Goal: Task Accomplishment & Management: Manage account settings

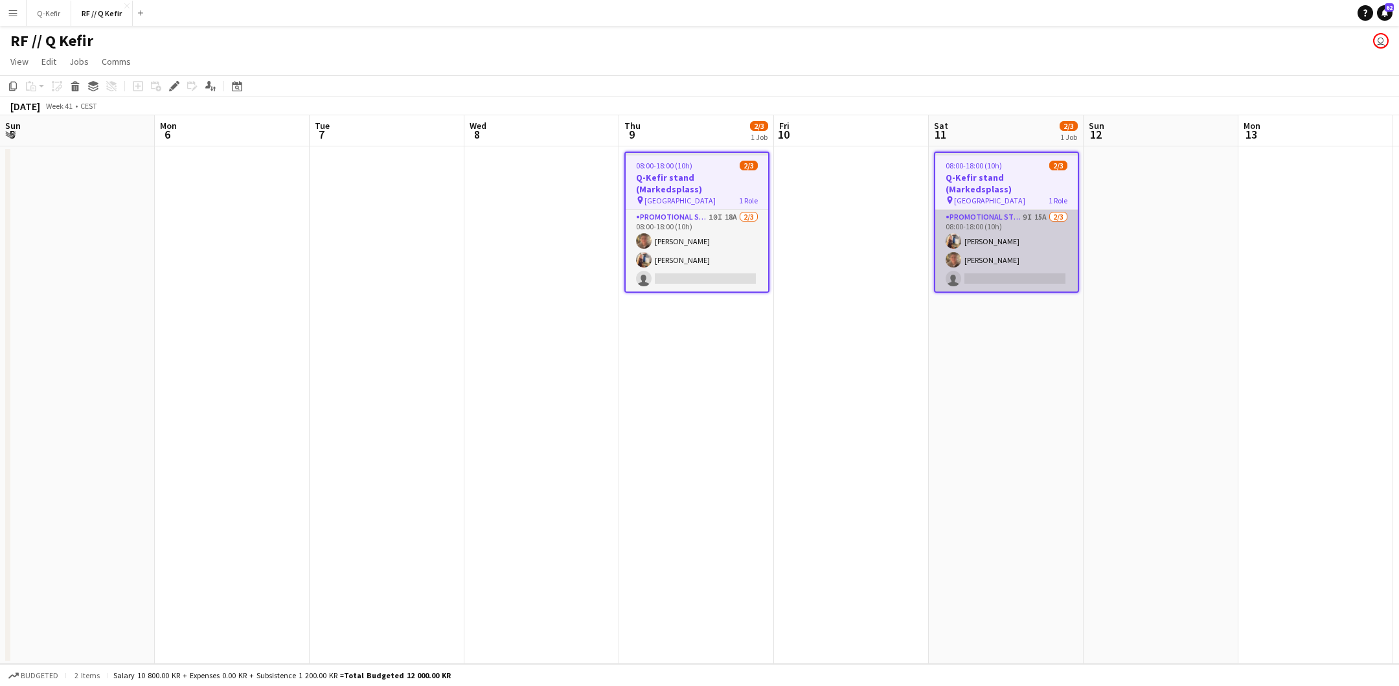
scroll to position [0, 346]
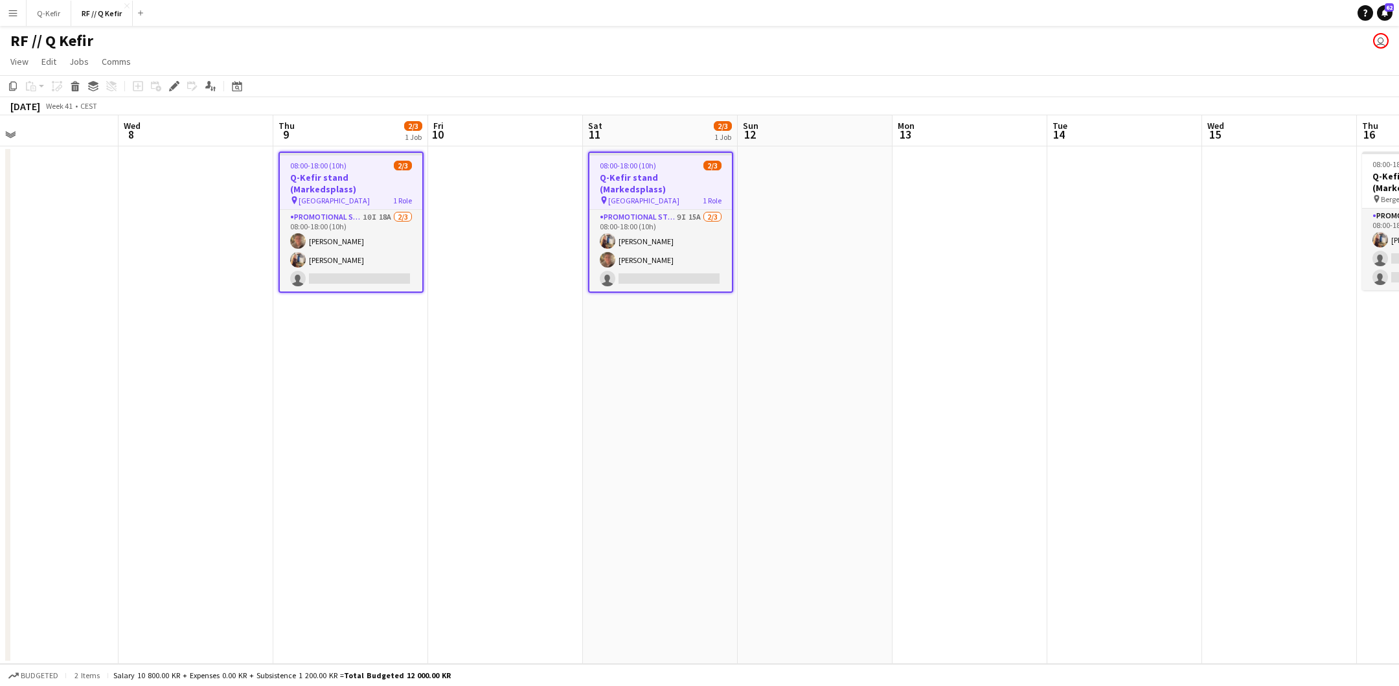
click at [5, 16] on button "Menu" at bounding box center [13, 13] width 26 height 26
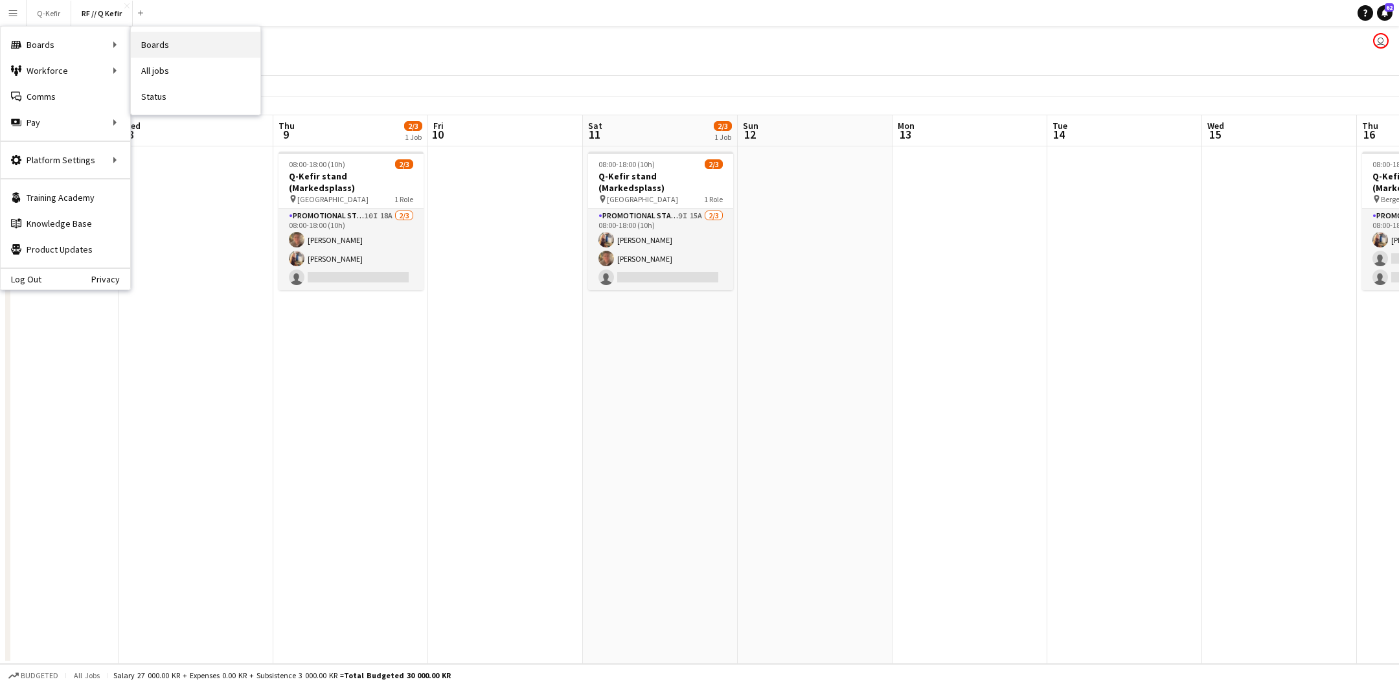
click at [153, 55] on link "Boards" at bounding box center [196, 45] width 130 height 26
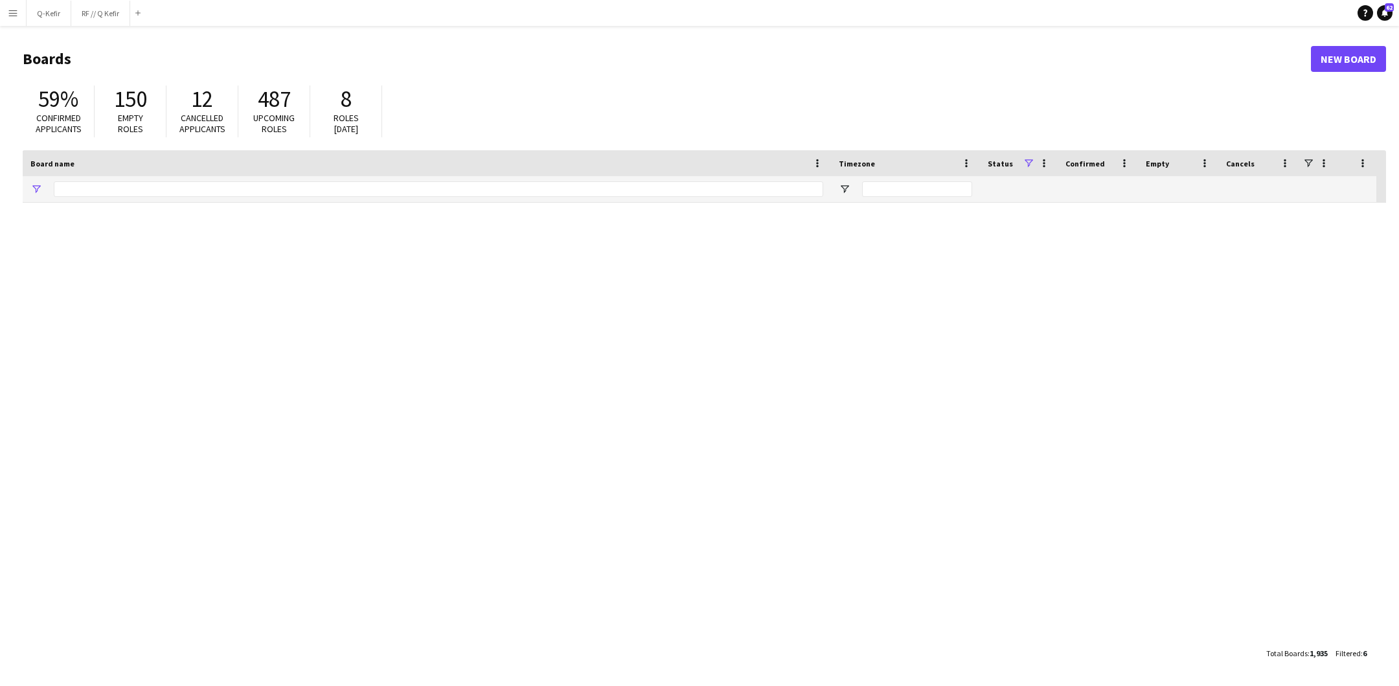
type input "*******"
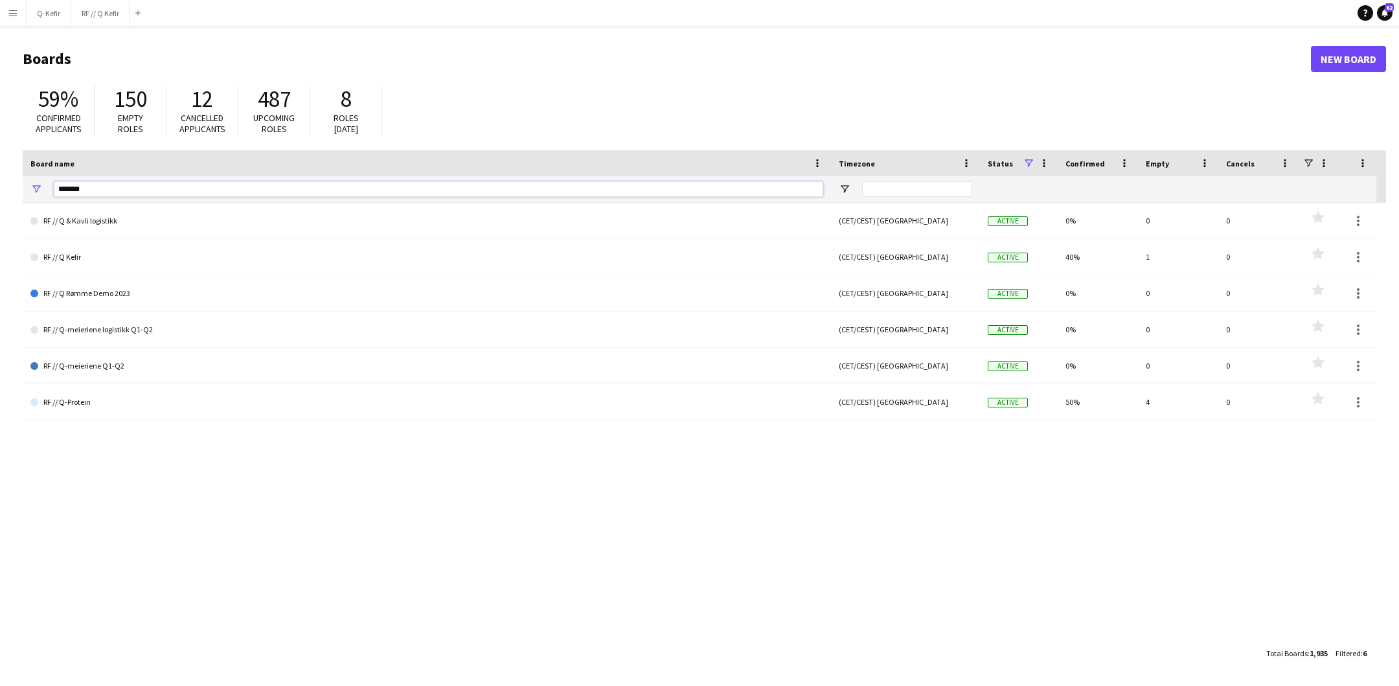
click at [134, 184] on input "*******" at bounding box center [438, 189] width 769 height 16
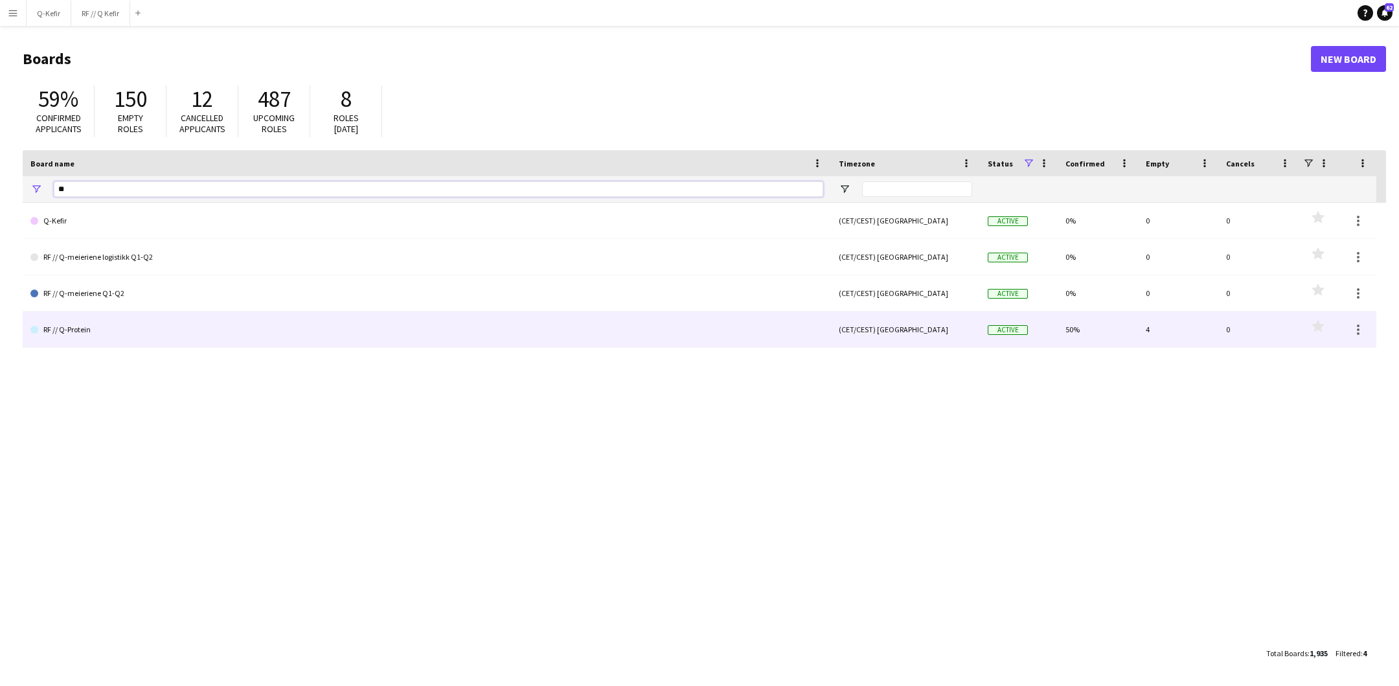
type input "**"
click at [108, 333] on link "RF // Q-Protein" at bounding box center [426, 330] width 793 height 36
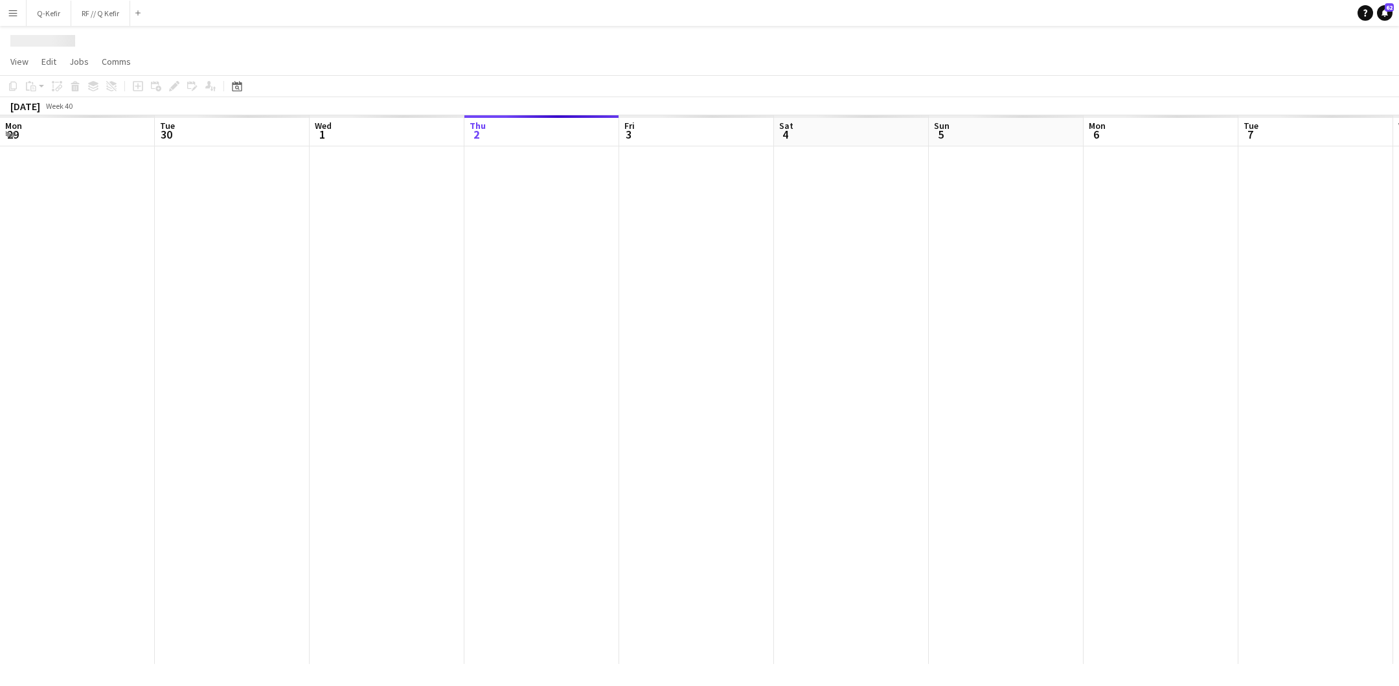
scroll to position [0, 309]
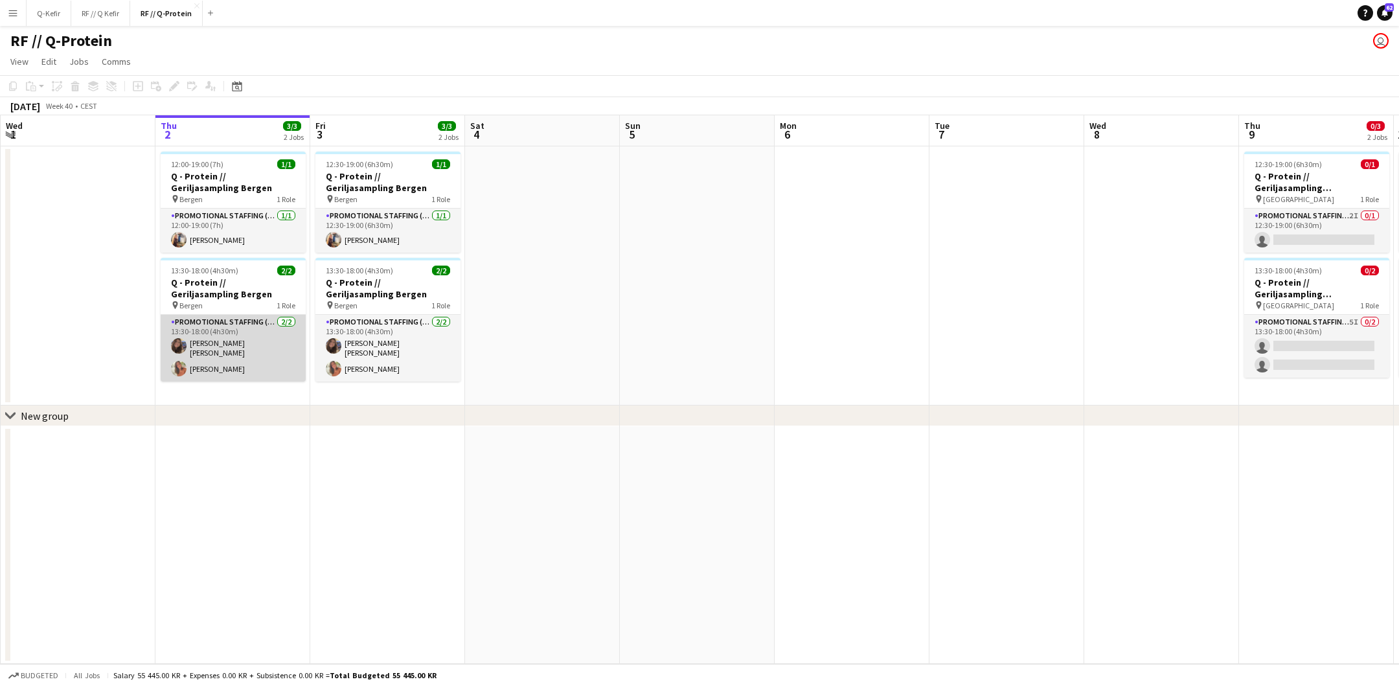
click at [228, 350] on app-card-role "Promotional Staffing (Brand Ambassadors) [DATE] 13:30-18:00 (4h30m) [PERSON_NAM…" at bounding box center [233, 348] width 145 height 67
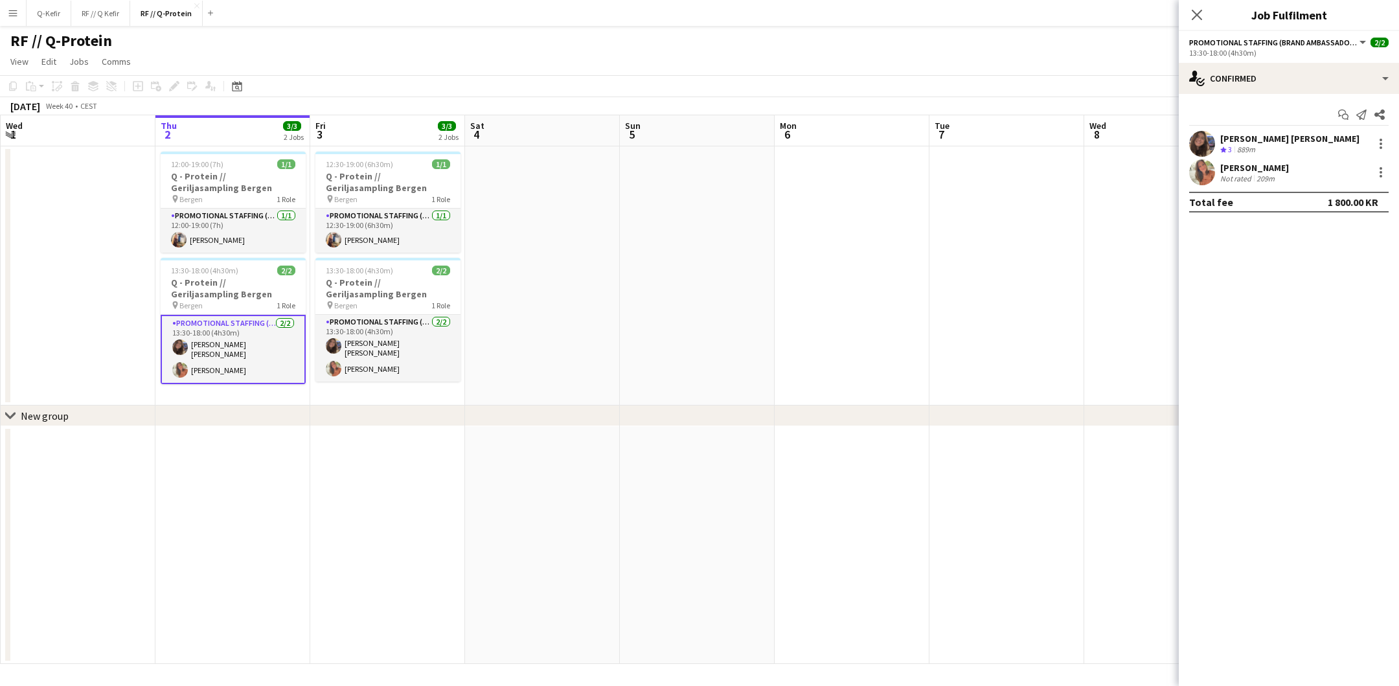
click at [1217, 142] on div "[PERSON_NAME] [PERSON_NAME] Crew rating 3 889m" at bounding box center [1289, 144] width 220 height 26
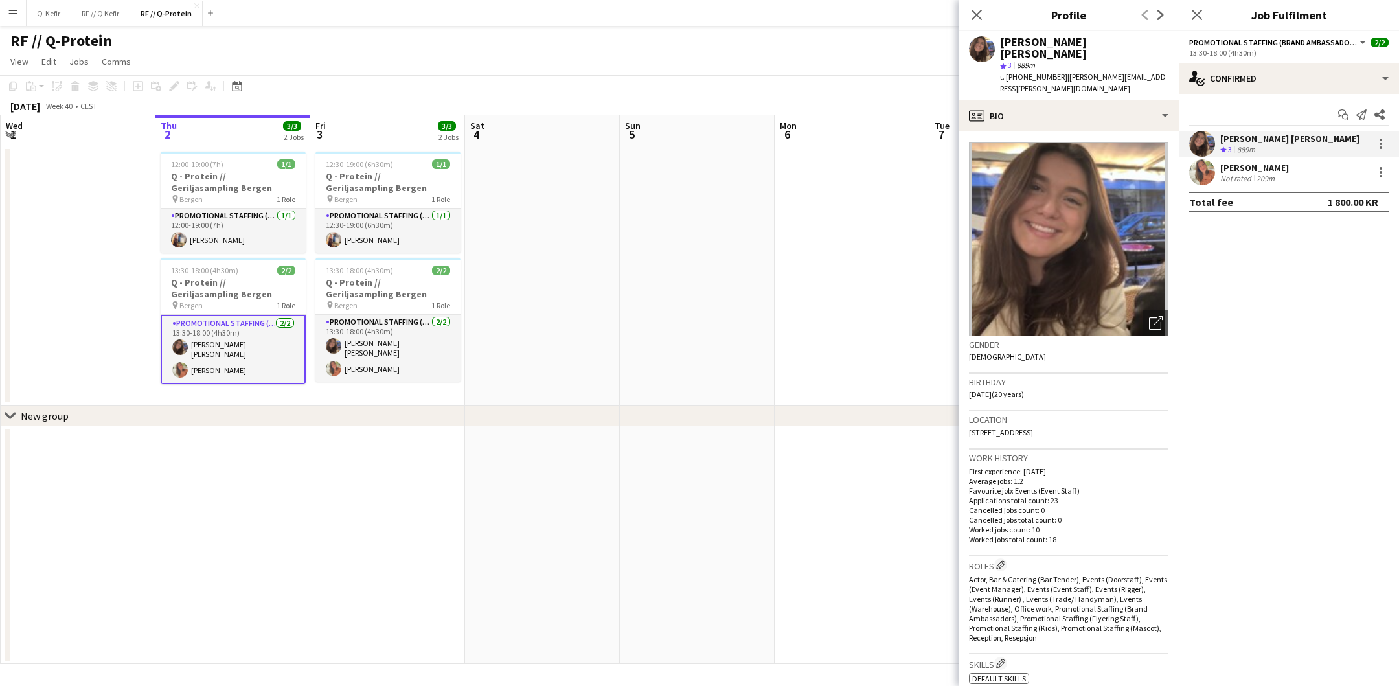
click at [1210, 172] on app-user-avatar at bounding box center [1202, 172] width 26 height 26
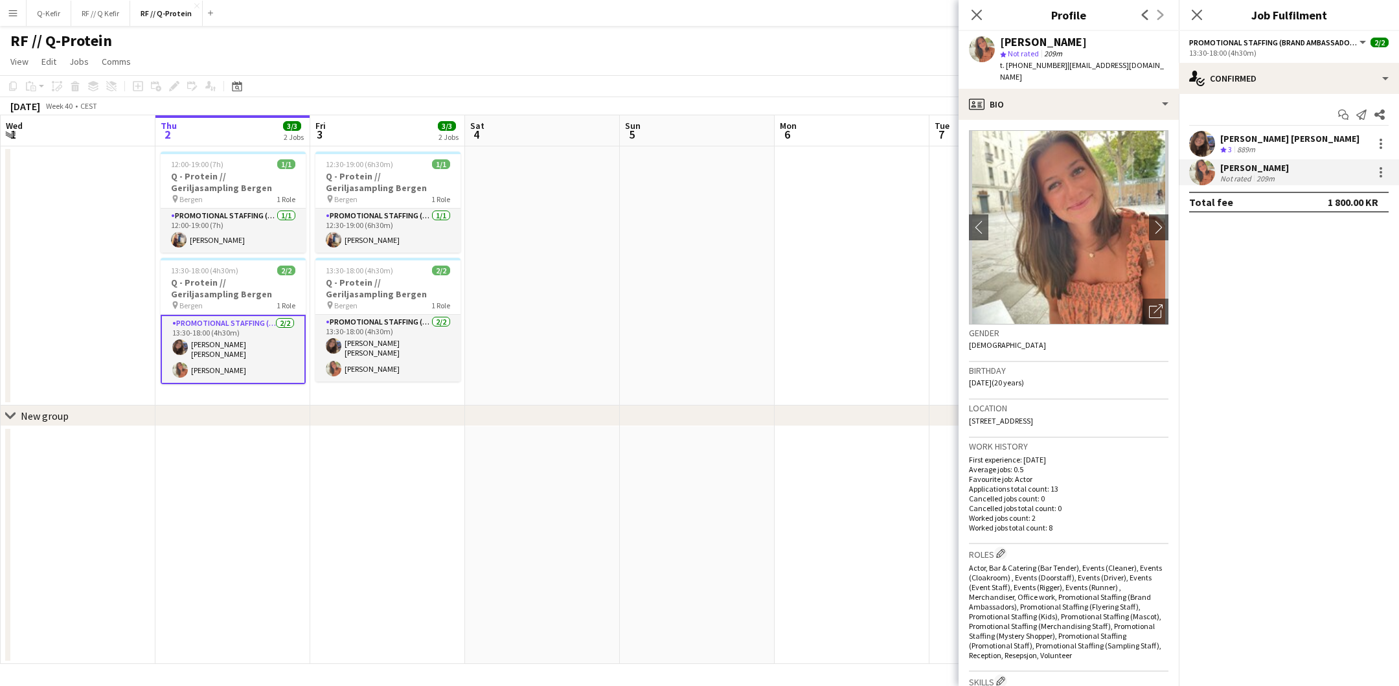
click at [1203, 136] on app-user-avatar at bounding box center [1202, 144] width 26 height 26
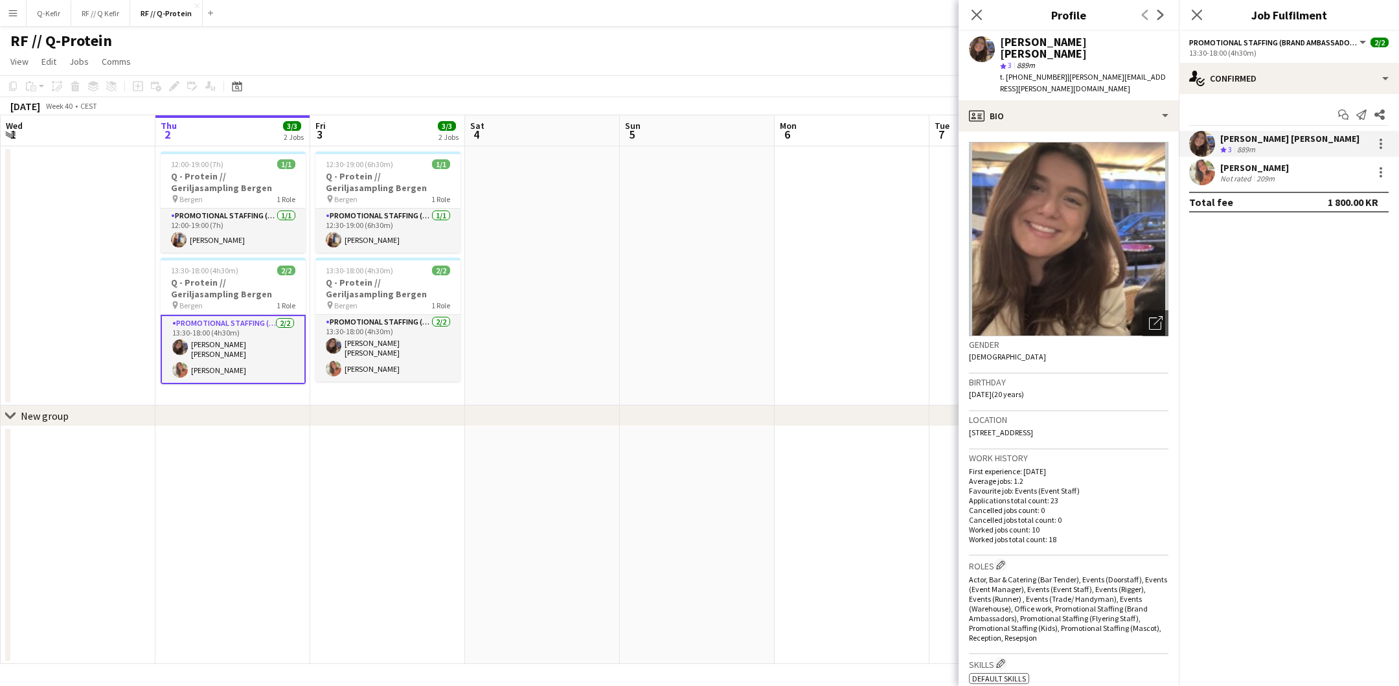
click at [617, 231] on app-date-cell at bounding box center [542, 275] width 155 height 259
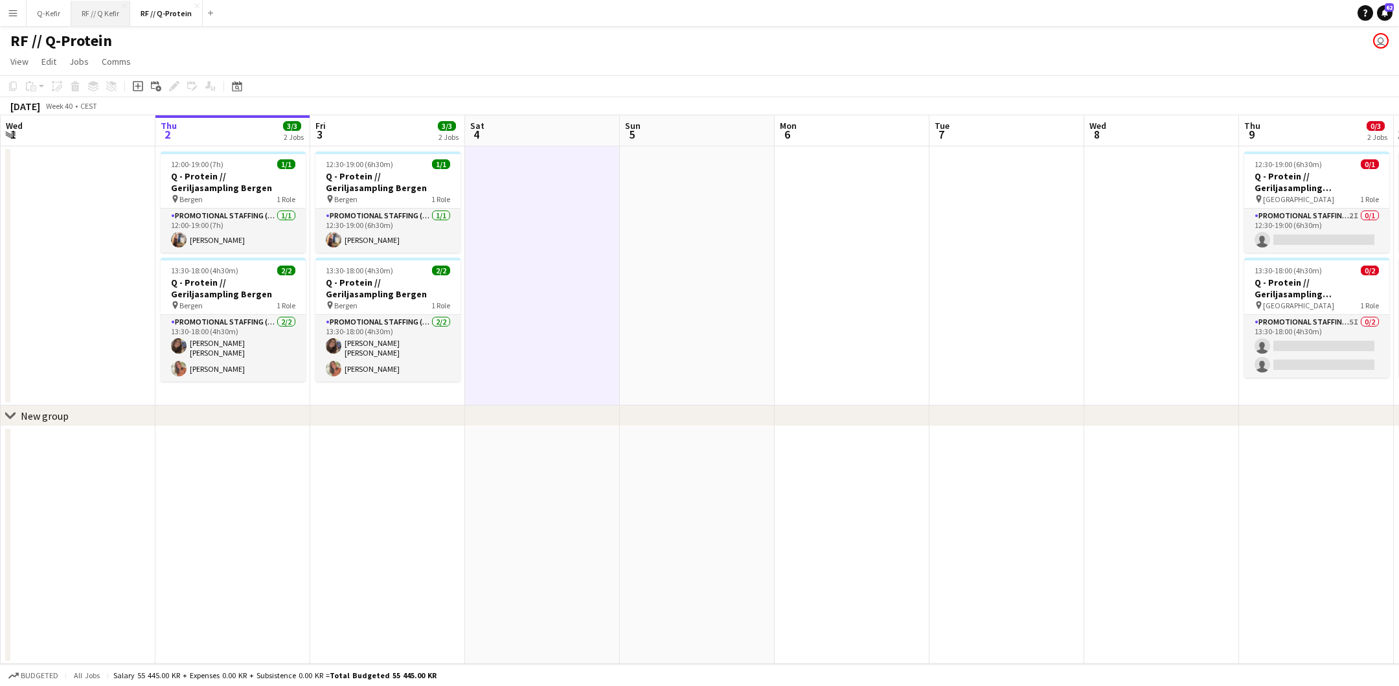
click at [98, 19] on button "RF // Q Kefir Close" at bounding box center [100, 13] width 59 height 25
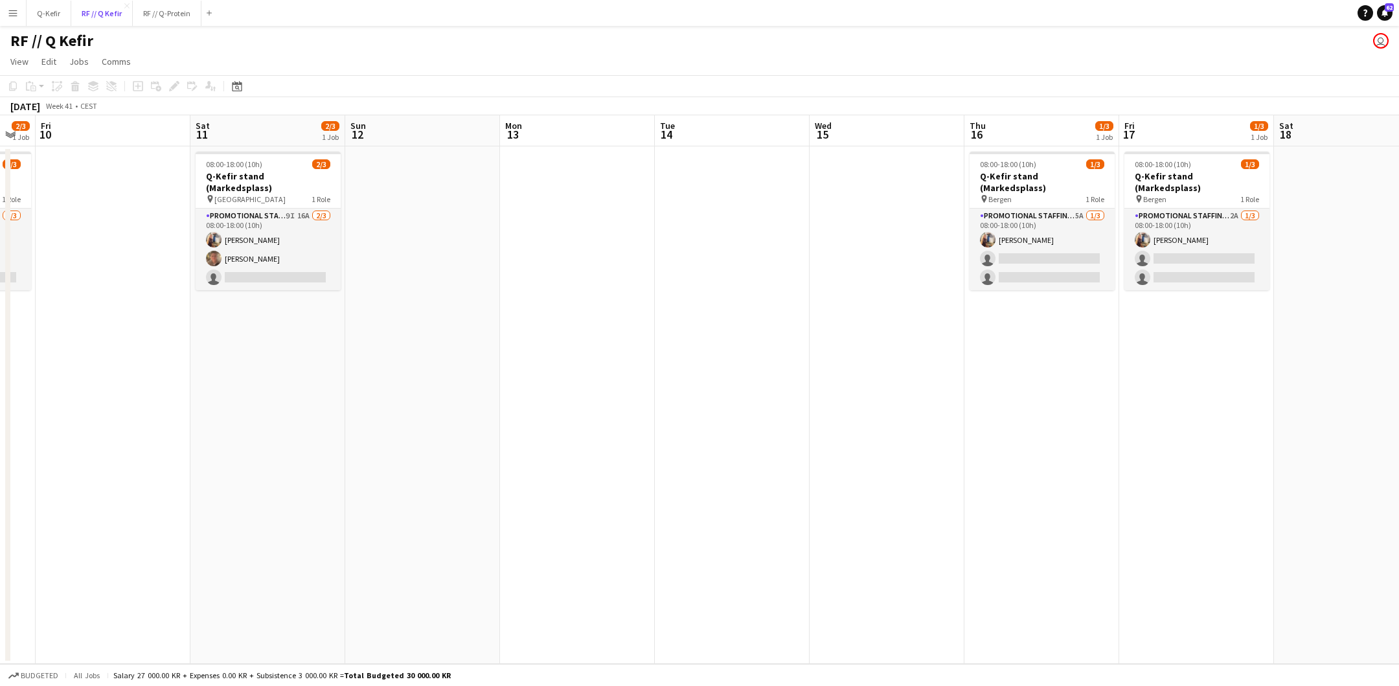
scroll to position [0, 374]
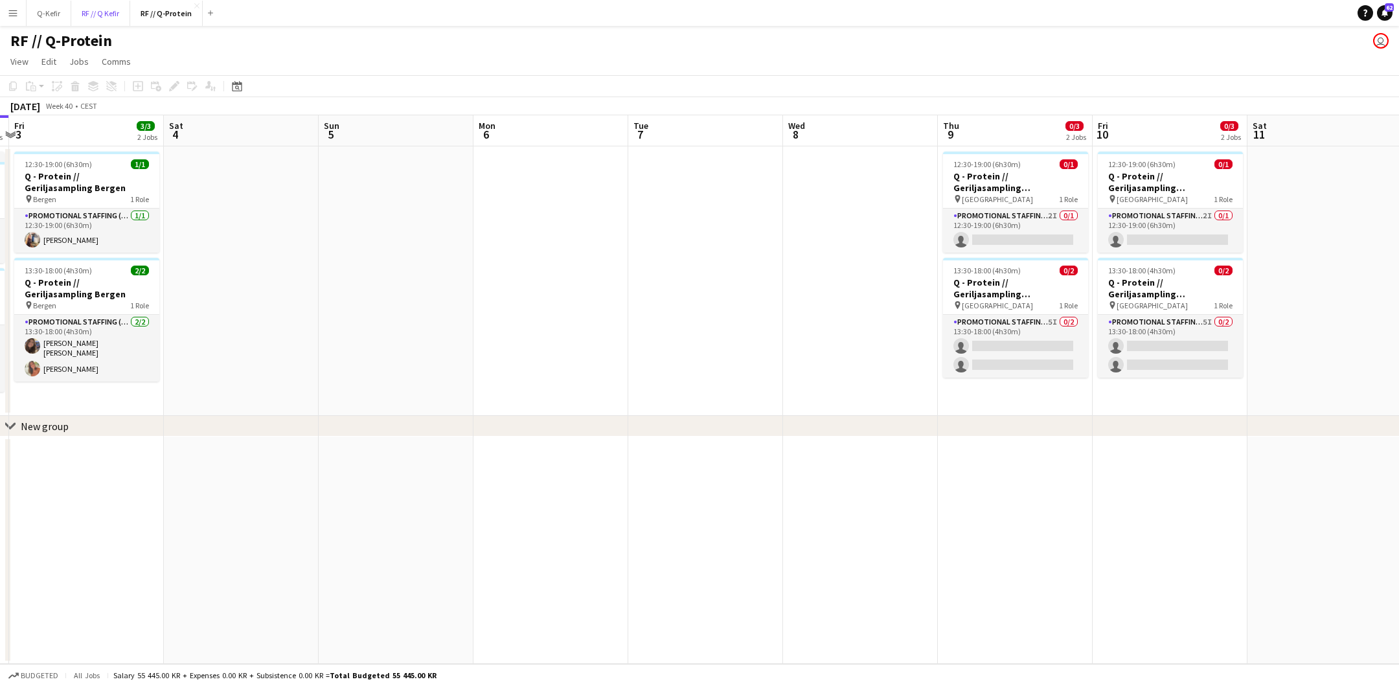
scroll to position [0, 615]
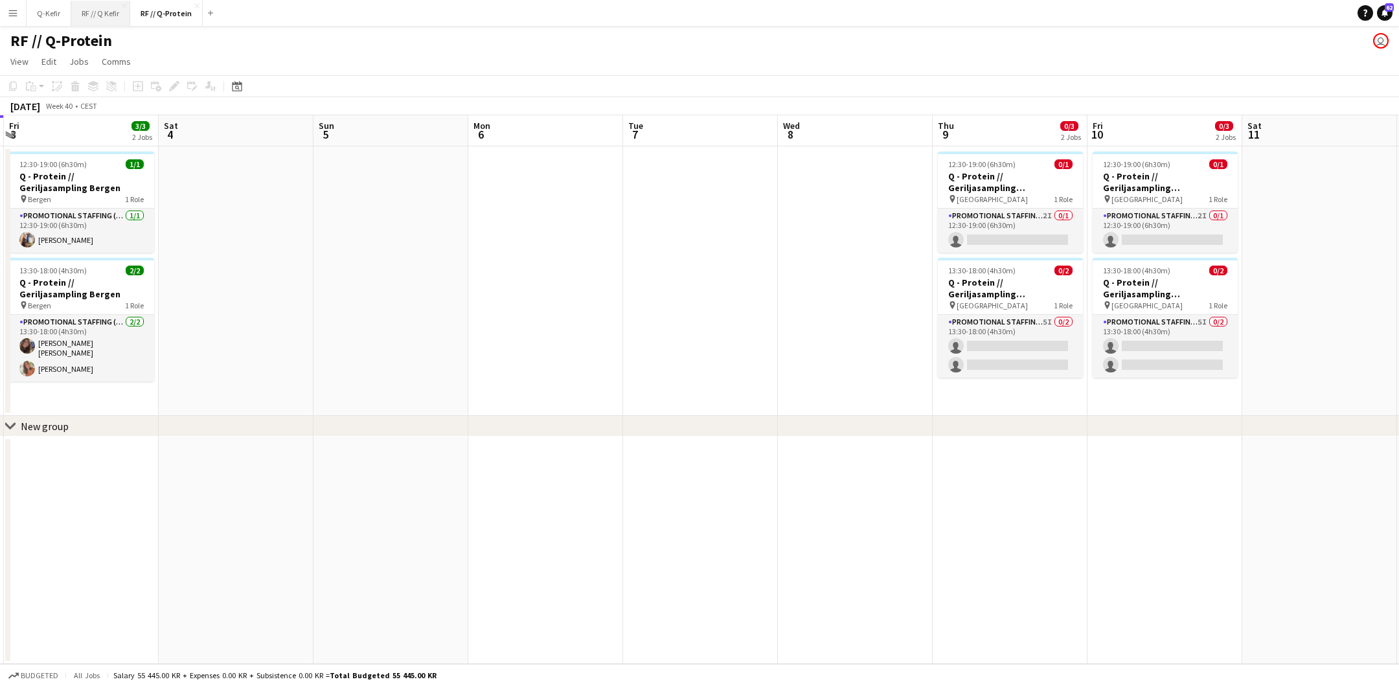
click at [100, 14] on button "RF // Q Kefir Close" at bounding box center [100, 13] width 59 height 25
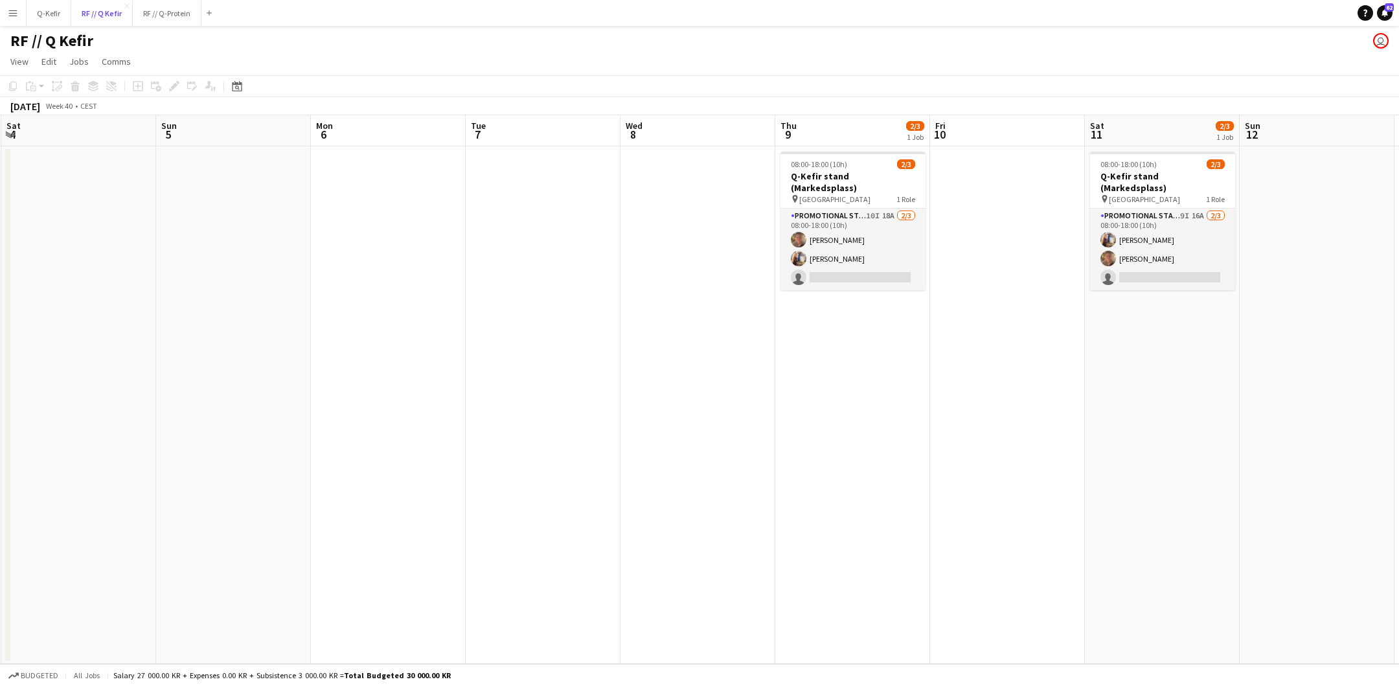
scroll to position [0, 472]
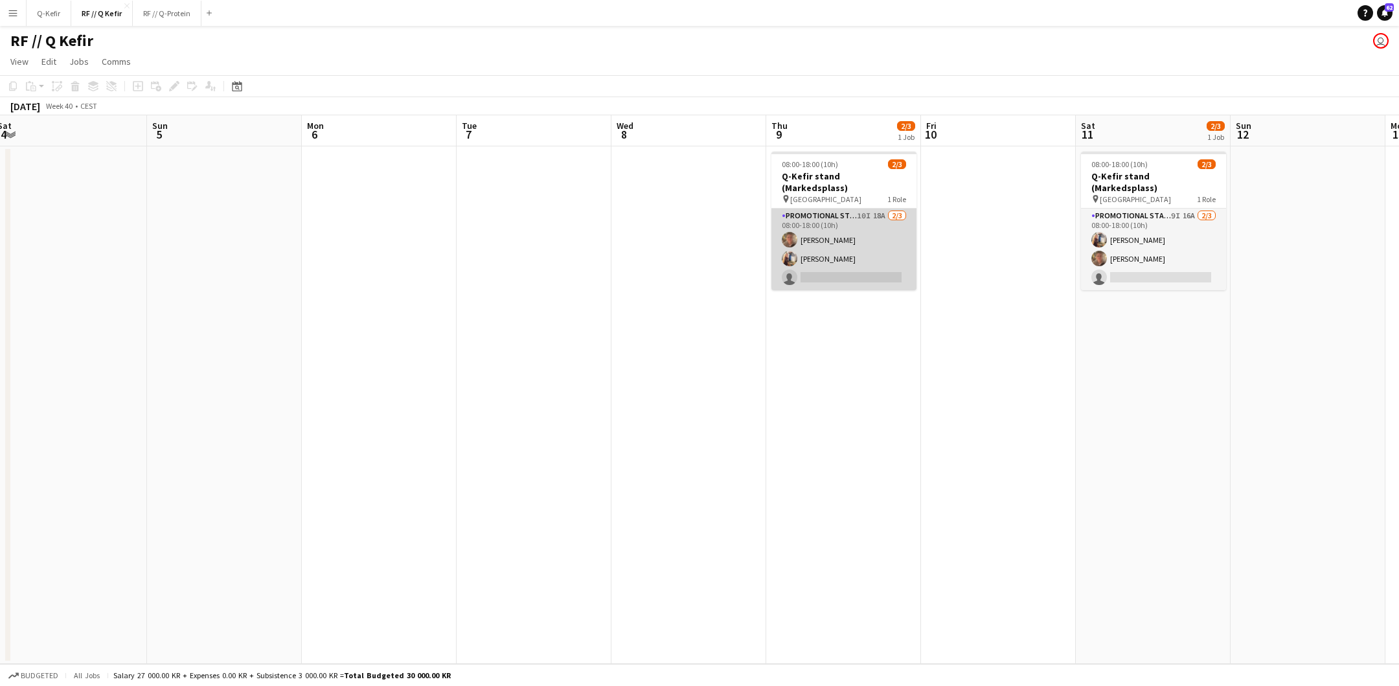
click at [856, 237] on app-card-role "Promotional Staffing (Brand Ambassadors) 10I 18A [DATE] 08:00-18:00 (10h) [PERS…" at bounding box center [843, 250] width 145 height 82
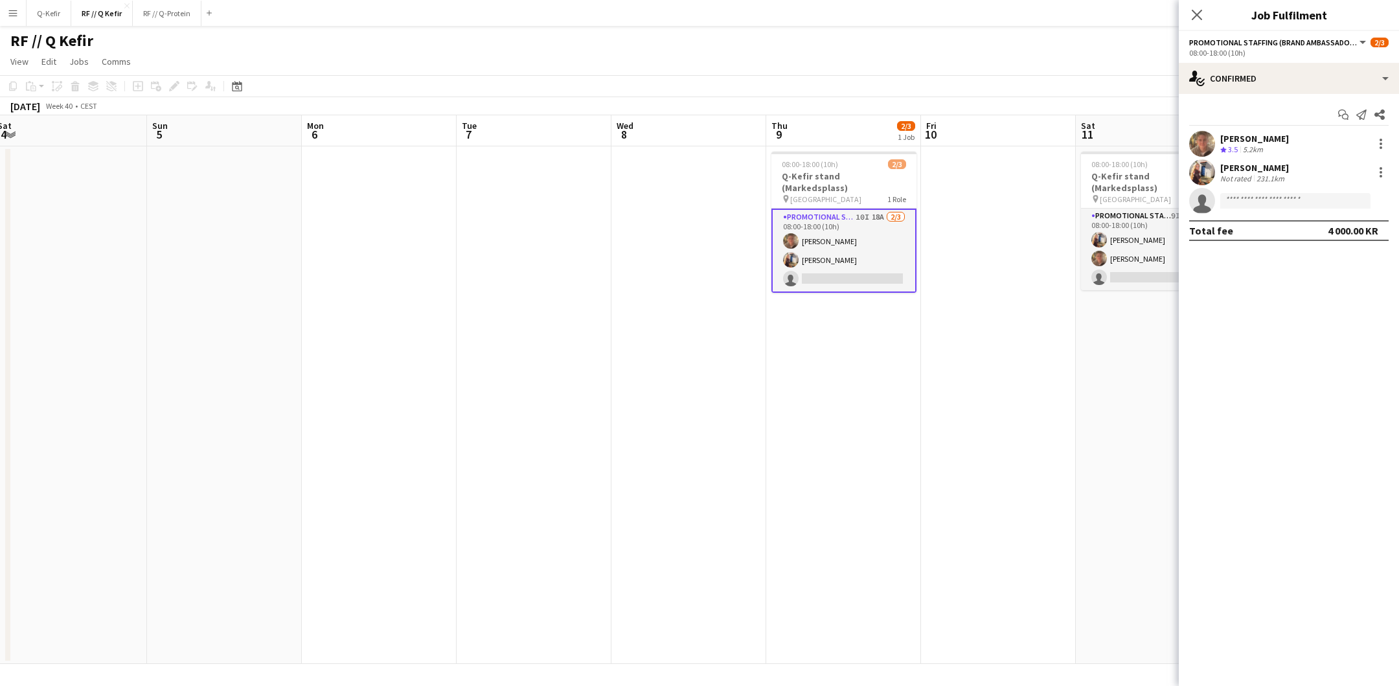
click at [1193, 133] on div at bounding box center [1202, 144] width 26 height 26
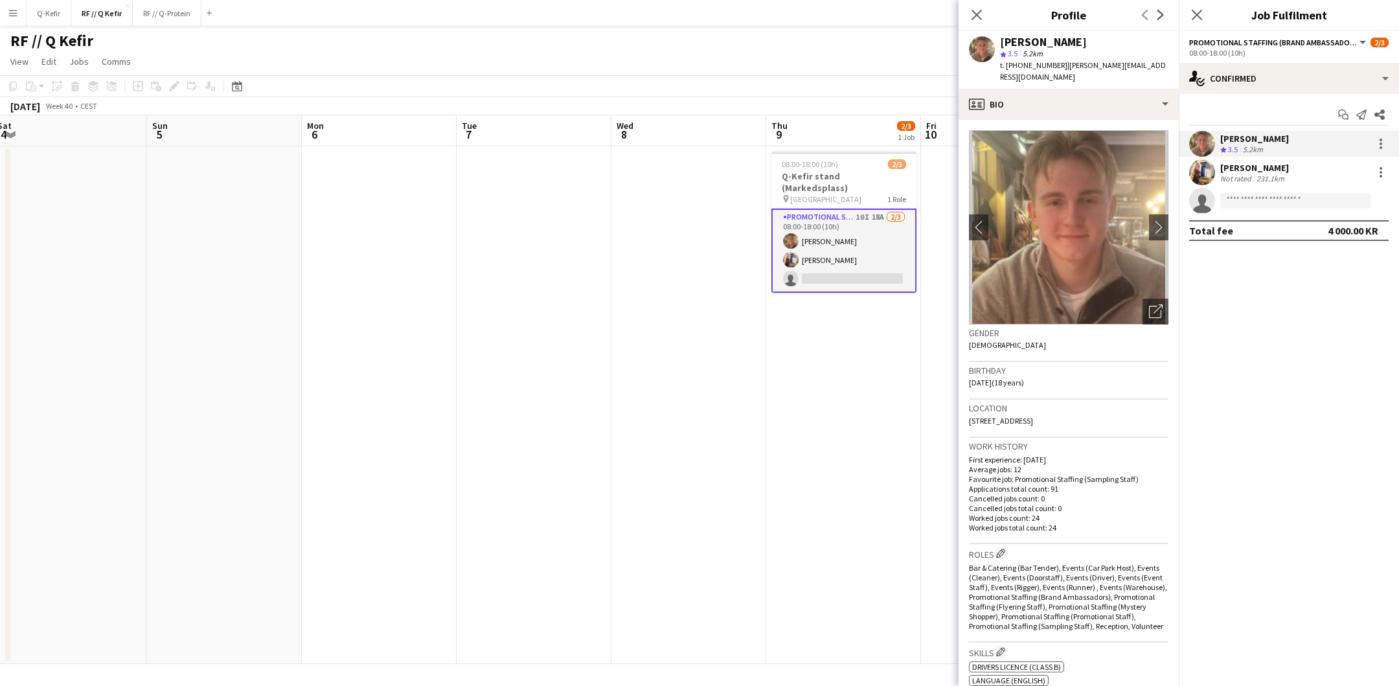
click at [602, 277] on app-date-cell at bounding box center [534, 404] width 155 height 517
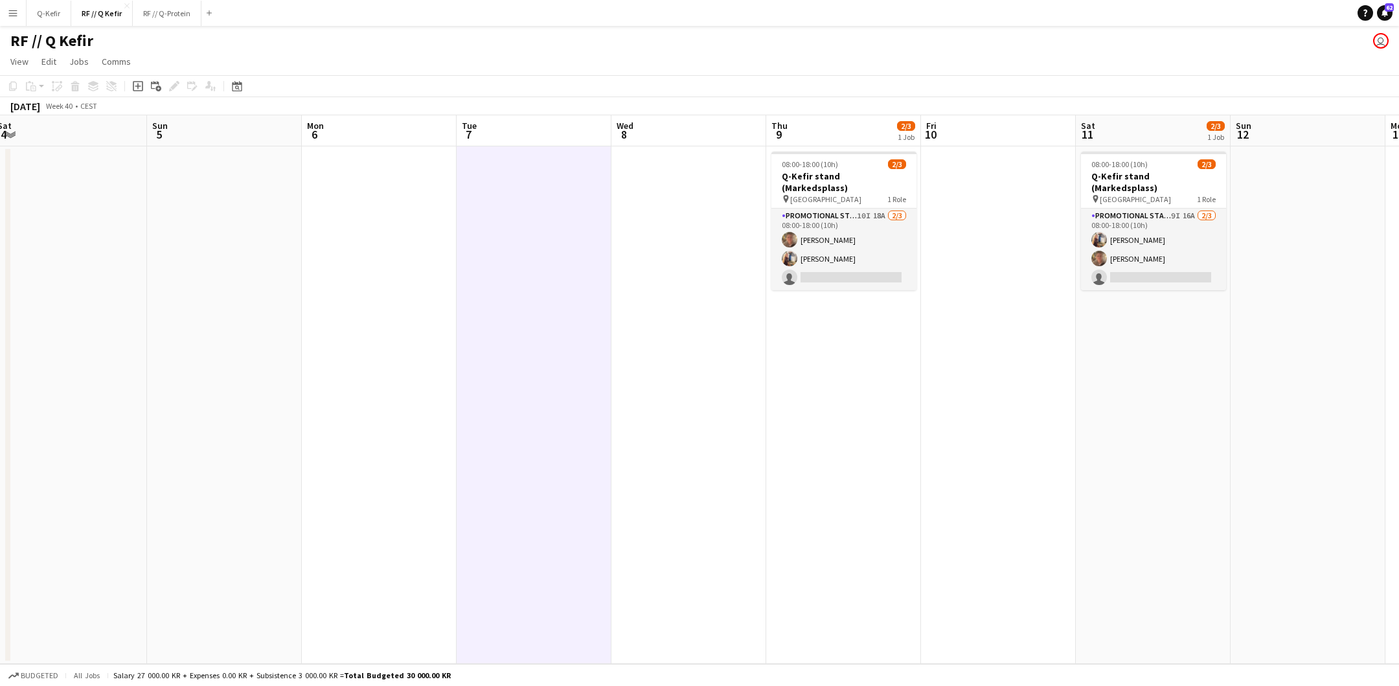
click at [661, 254] on app-date-cell at bounding box center [688, 404] width 155 height 517
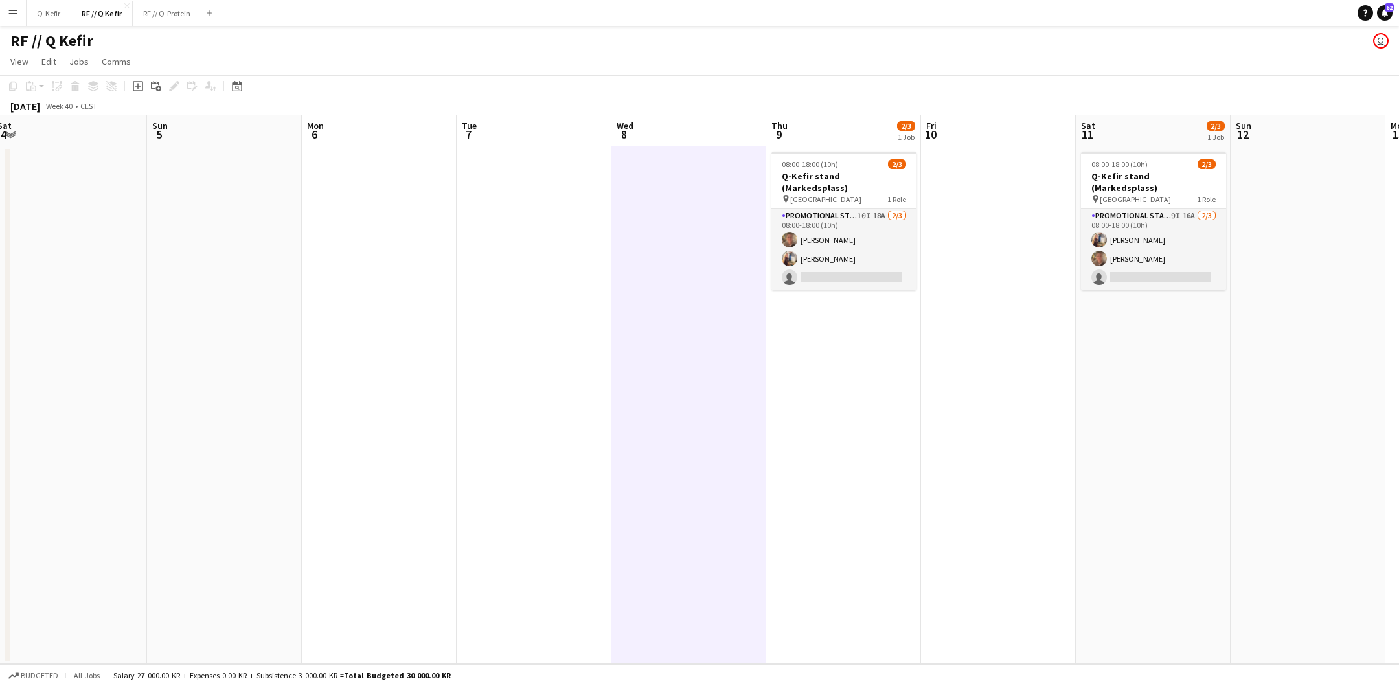
click at [852, 425] on app-date-cell "08:00-18:00 (10h) 2/3 Q-Kefir stand (Markedsplass) pin Oslo 1 Role Promotional …" at bounding box center [843, 404] width 155 height 517
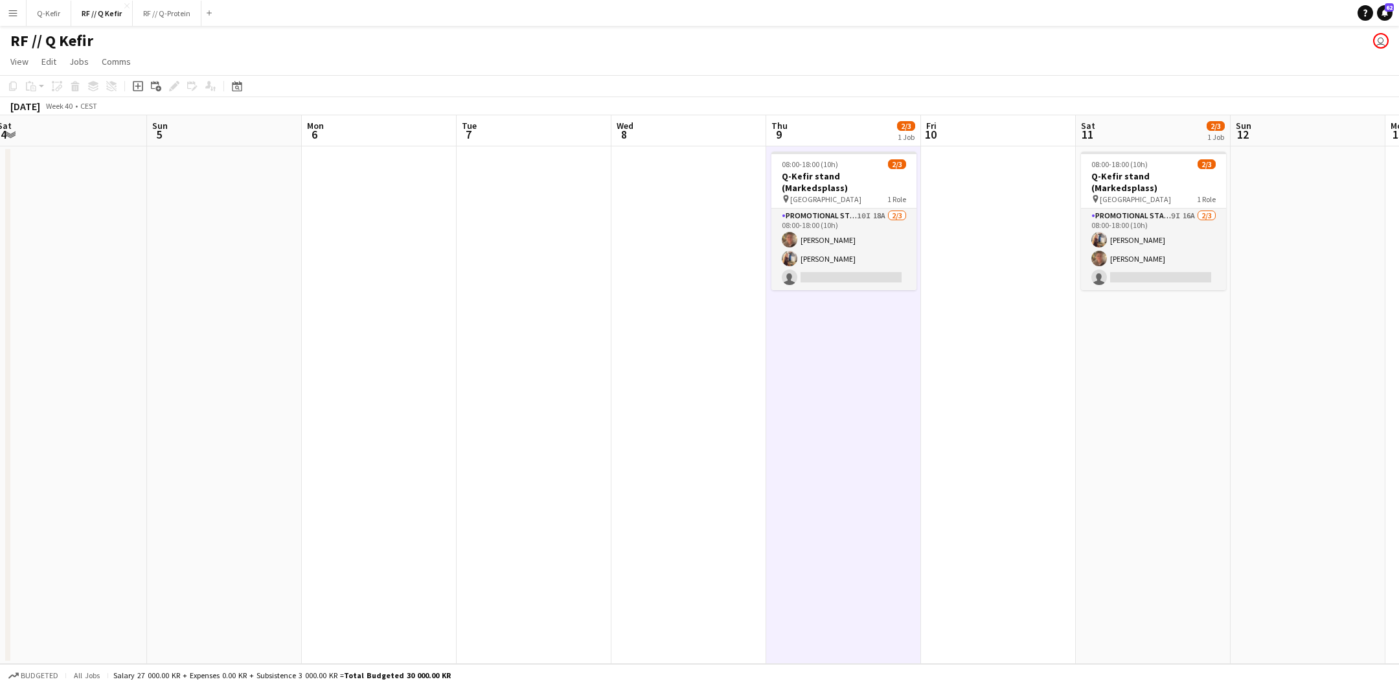
click at [703, 369] on app-date-cell at bounding box center [688, 404] width 155 height 517
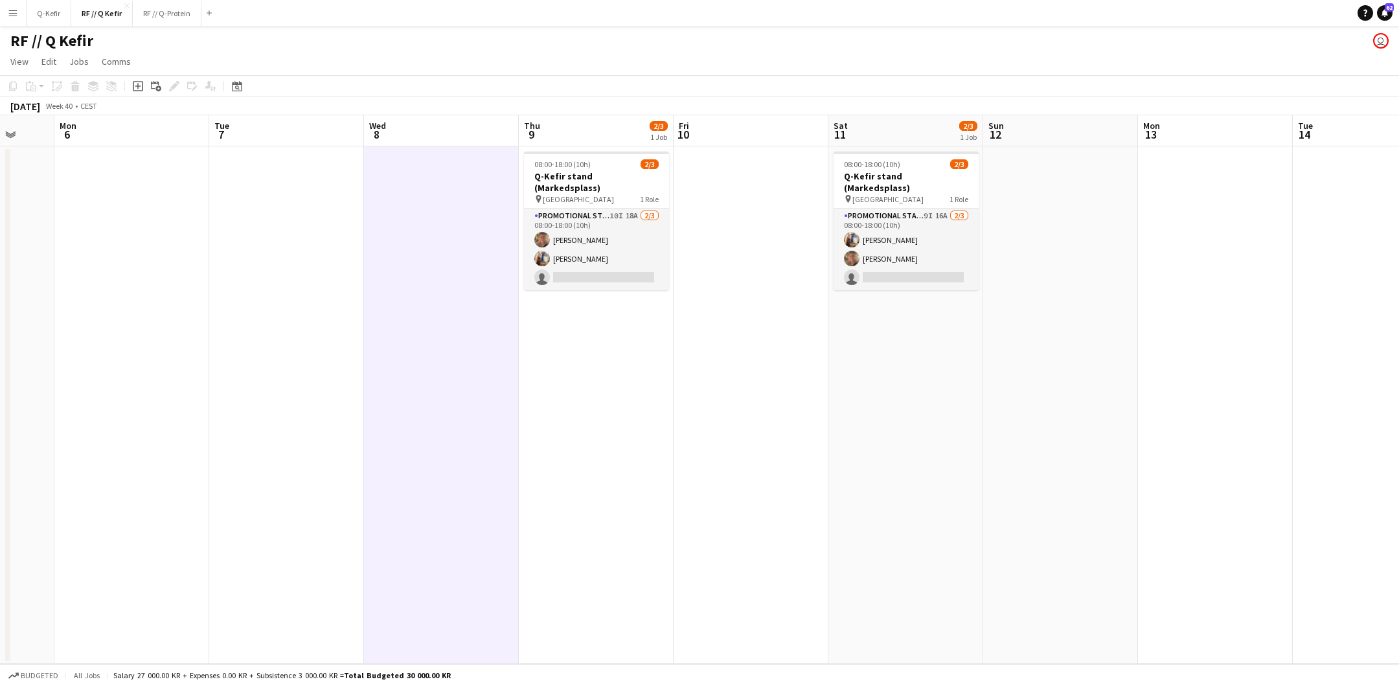
scroll to position [0, 446]
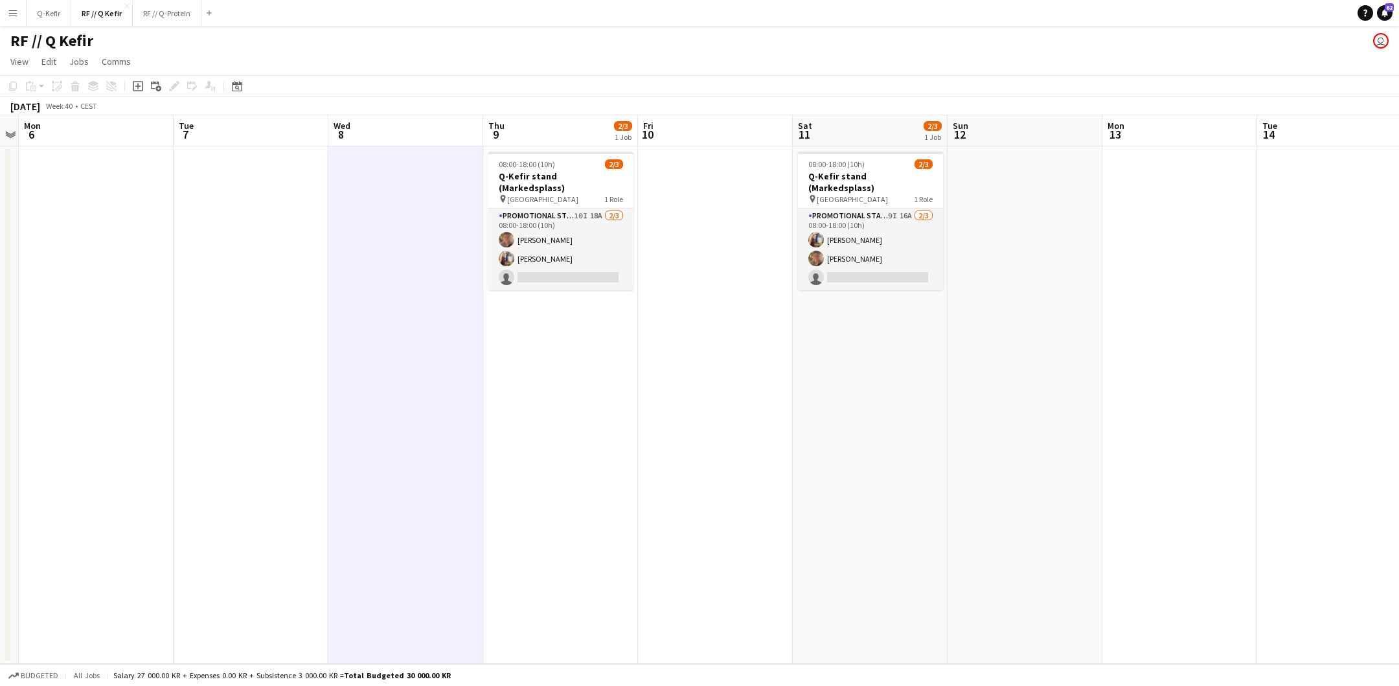
click at [537, 429] on app-date-cell "08:00-18:00 (10h) 2/3 Q-Kefir stand (Markedsplass) pin Oslo 1 Role Promotional …" at bounding box center [560, 404] width 155 height 517
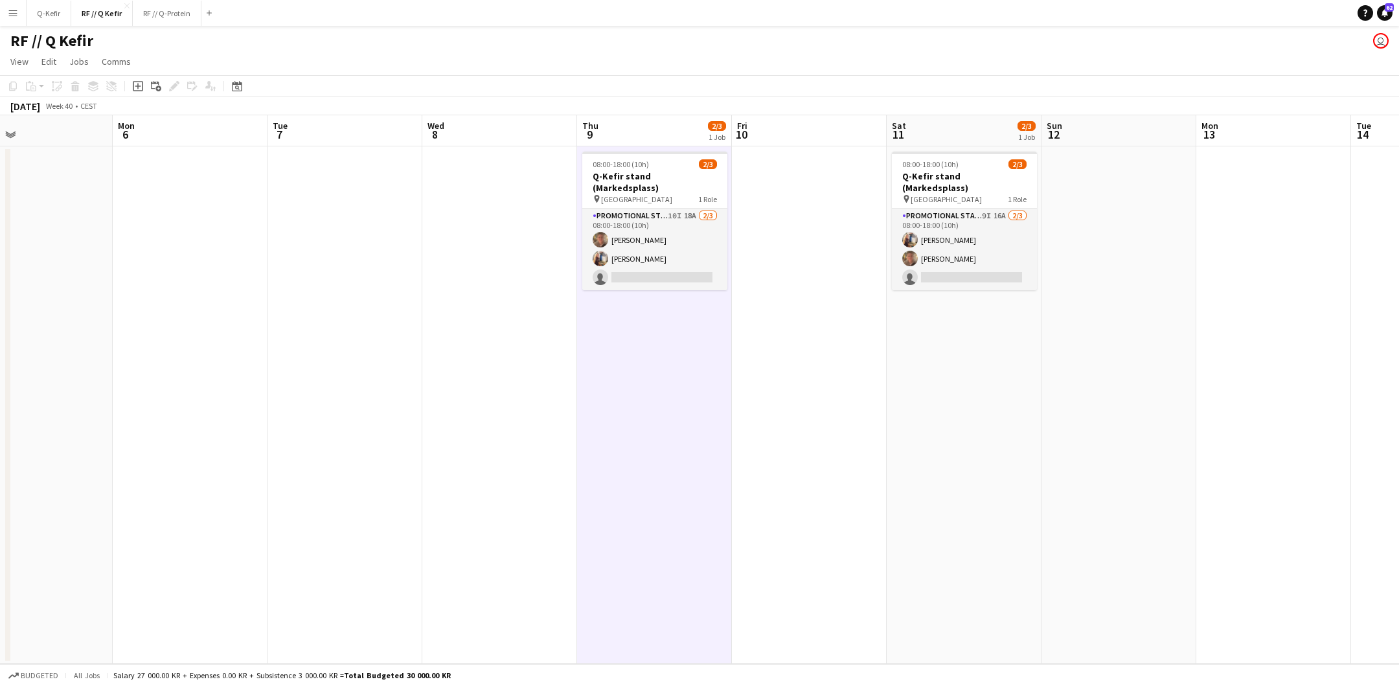
scroll to position [0, 392]
